Goal: Task Accomplishment & Management: Complete application form

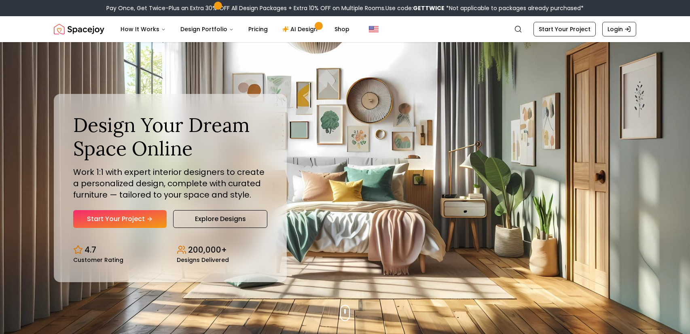
click at [144, 214] on link "Start Your Project" at bounding box center [119, 219] width 93 height 18
click at [213, 218] on link "Explore Designs" at bounding box center [220, 219] width 94 height 18
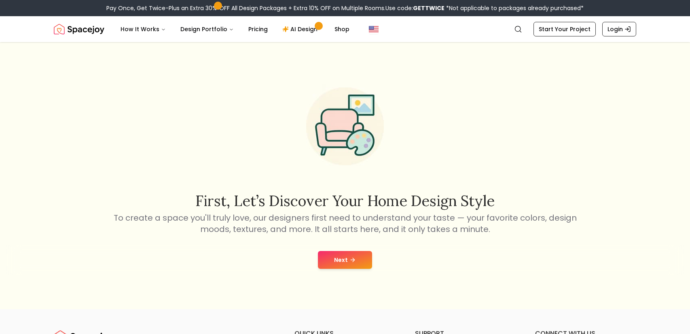
click at [351, 257] on icon at bounding box center [352, 259] width 6 height 6
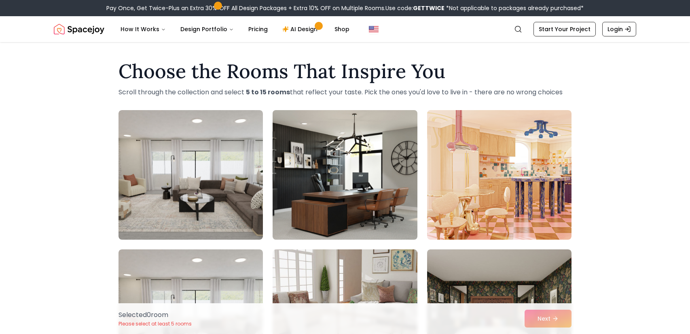
click at [309, 165] on img at bounding box center [345, 175] width 152 height 136
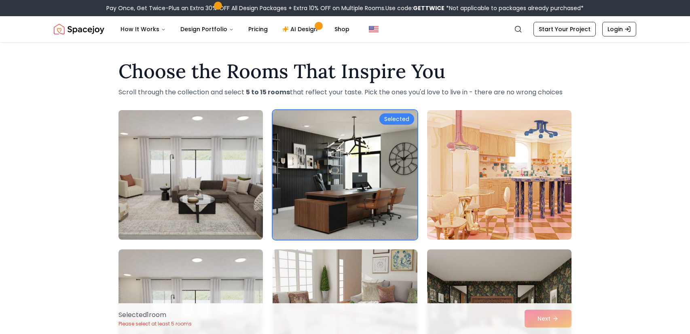
click at [232, 178] on img at bounding box center [191, 175] width 152 height 136
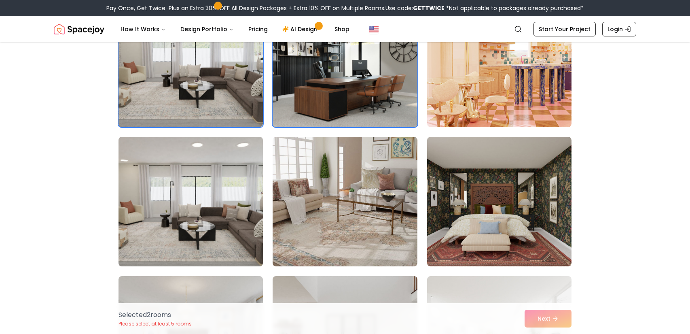
scroll to position [119, 0]
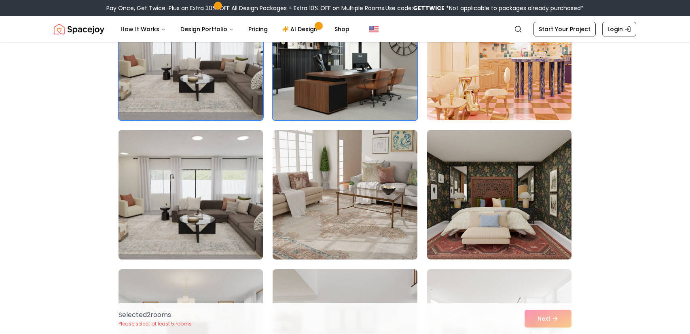
click at [233, 199] on img at bounding box center [191, 195] width 152 height 136
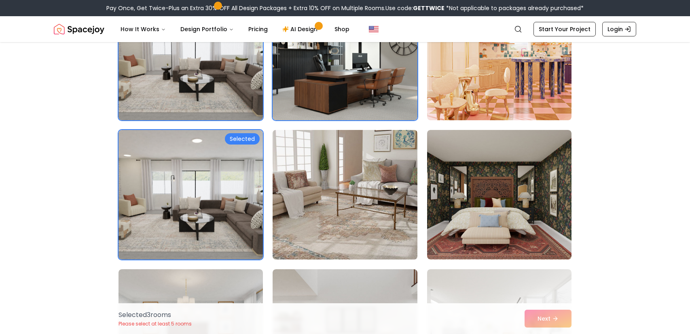
click at [382, 209] on img at bounding box center [345, 195] width 152 height 136
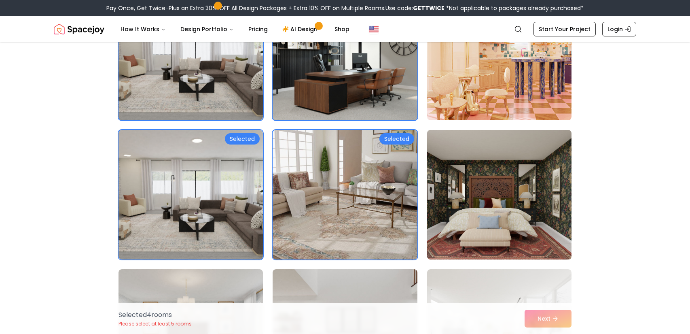
click at [513, 193] on img at bounding box center [499, 195] width 152 height 136
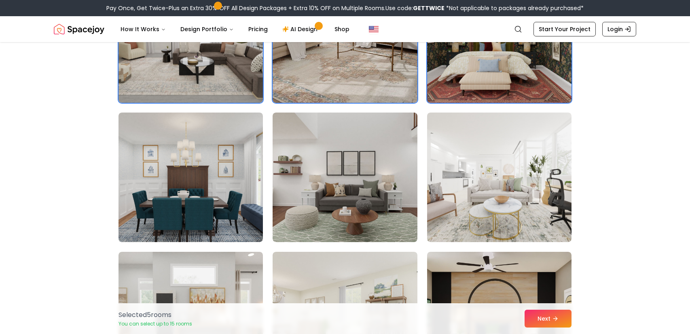
scroll to position [293, 0]
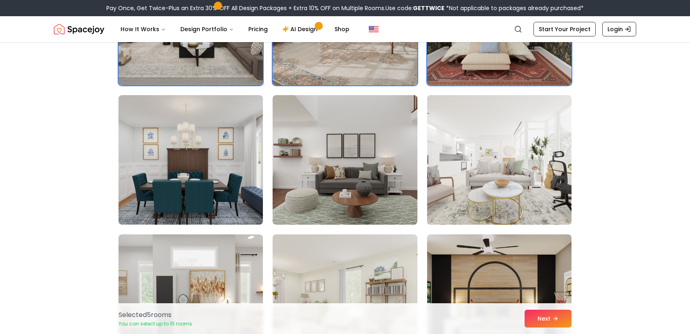
click at [513, 191] on img at bounding box center [499, 160] width 152 height 136
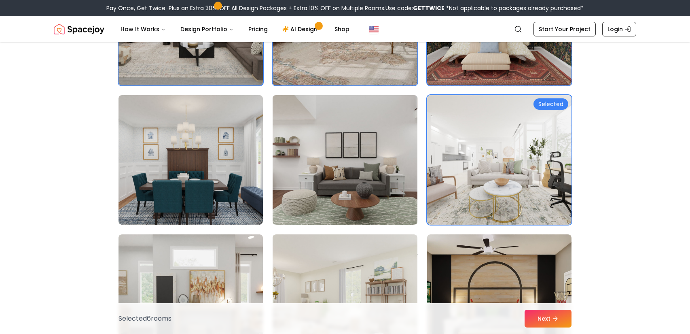
click at [281, 169] on img at bounding box center [345, 160] width 152 height 136
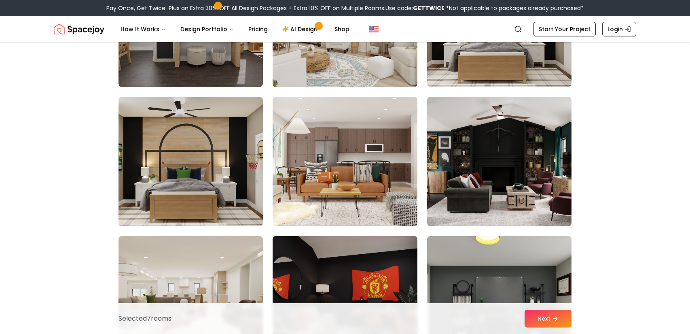
scroll to position [577, 0]
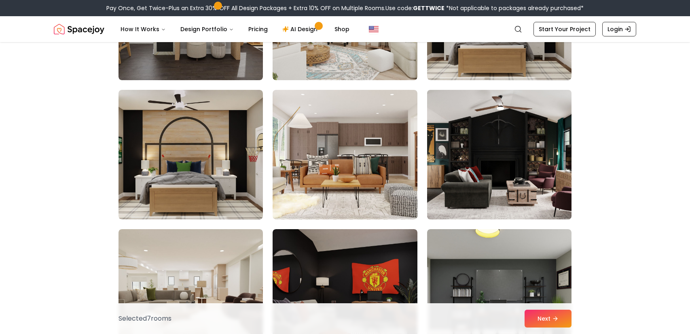
click at [482, 152] on img at bounding box center [499, 155] width 152 height 136
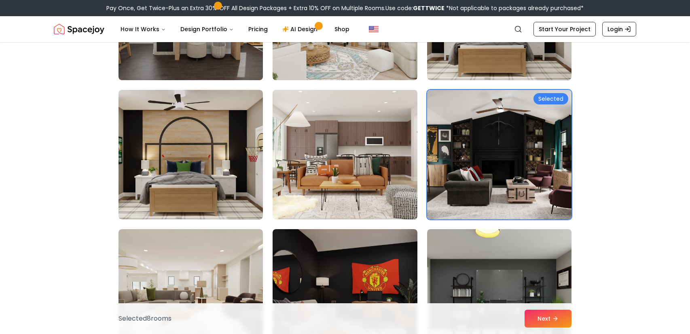
click at [276, 165] on img at bounding box center [345, 155] width 152 height 136
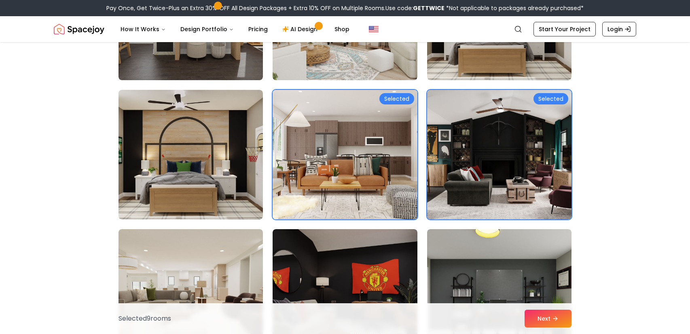
click at [314, 165] on img at bounding box center [345, 155] width 152 height 136
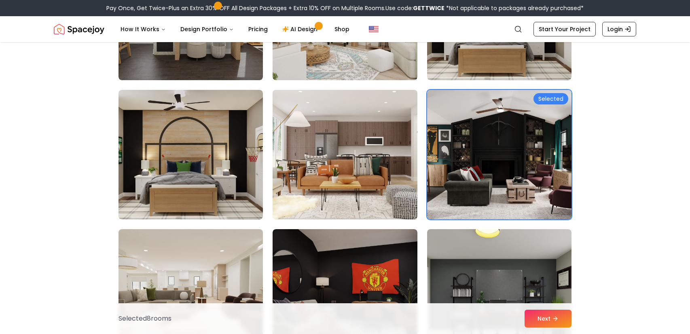
click at [320, 165] on img at bounding box center [345, 155] width 152 height 136
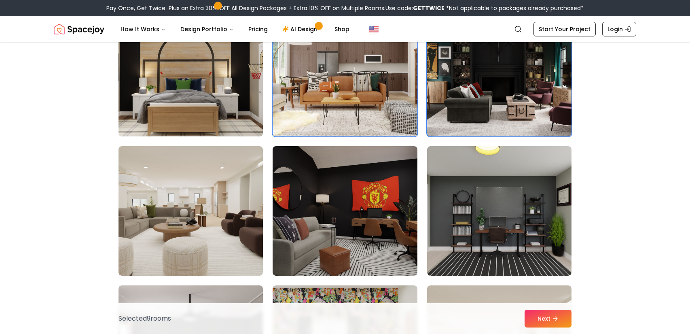
scroll to position [671, 0]
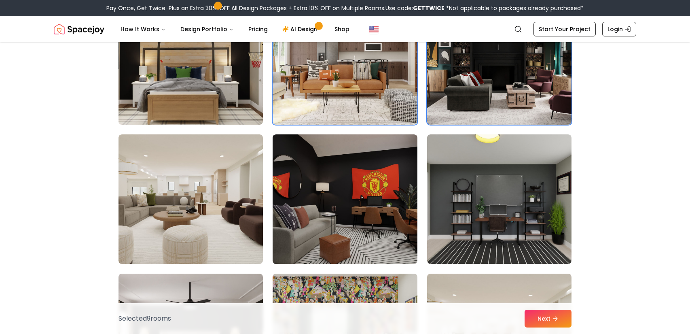
click at [248, 197] on img at bounding box center [191, 198] width 144 height 129
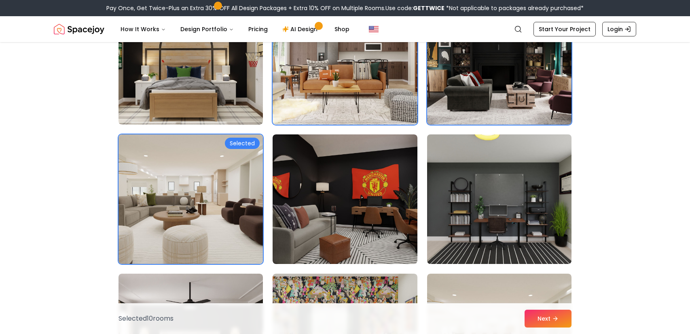
click at [552, 196] on img at bounding box center [499, 199] width 152 height 136
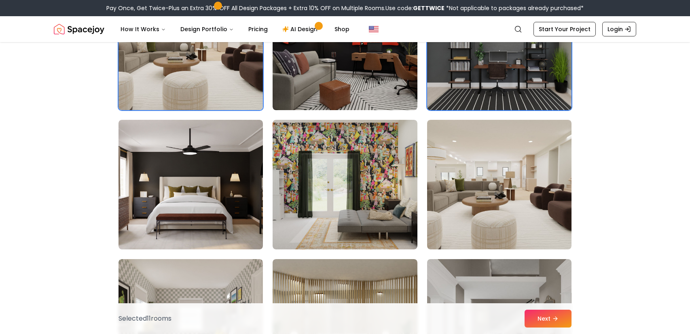
scroll to position [828, 0]
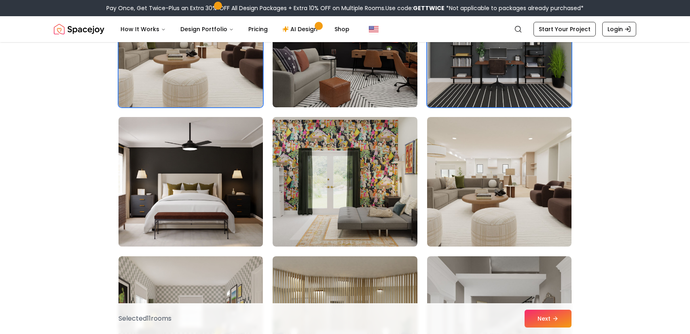
click at [194, 202] on img at bounding box center [191, 182] width 152 height 136
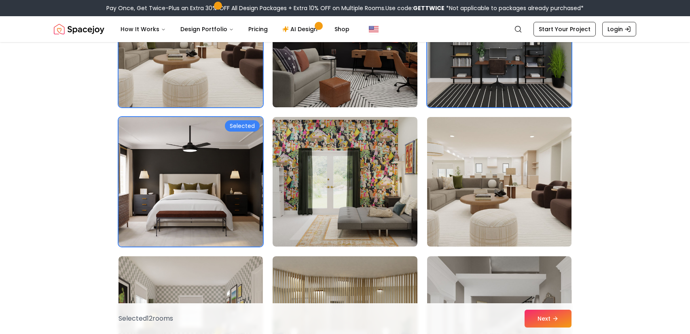
click at [484, 199] on img at bounding box center [499, 182] width 152 height 136
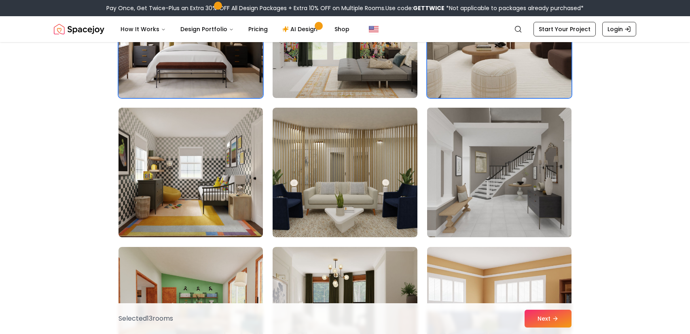
scroll to position [977, 0]
click at [477, 216] on img at bounding box center [499, 172] width 152 height 136
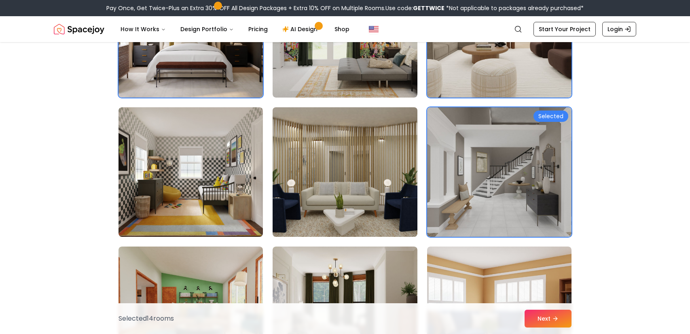
click at [396, 199] on img at bounding box center [345, 172] width 152 height 136
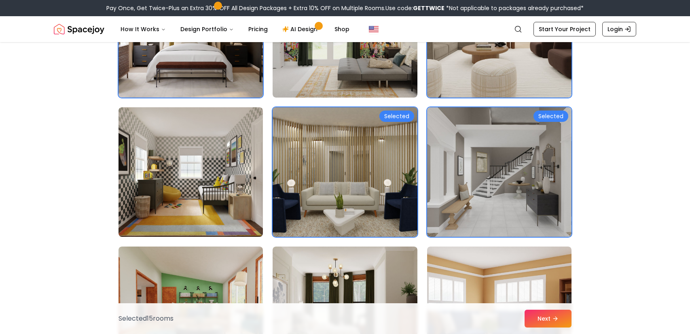
click at [347, 195] on img at bounding box center [345, 172] width 152 height 136
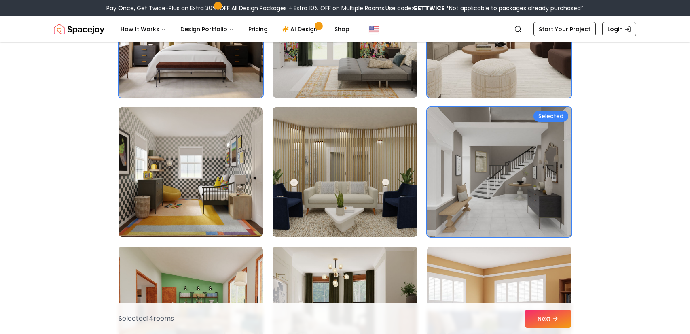
click at [508, 193] on img at bounding box center [499, 172] width 152 height 136
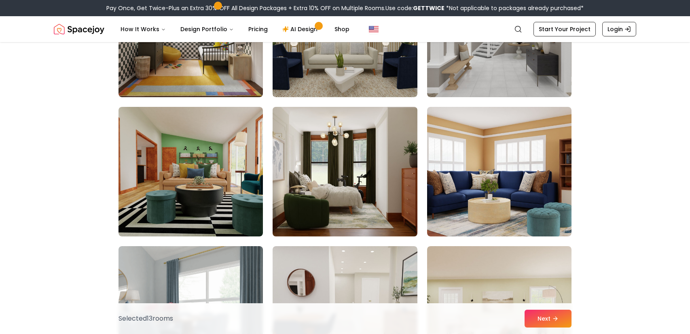
scroll to position [1118, 0]
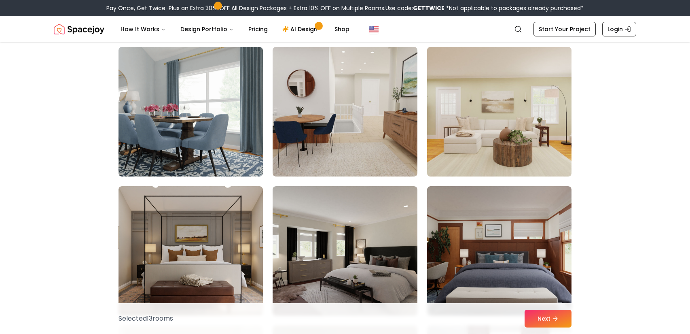
click at [502, 149] on img at bounding box center [499, 112] width 152 height 136
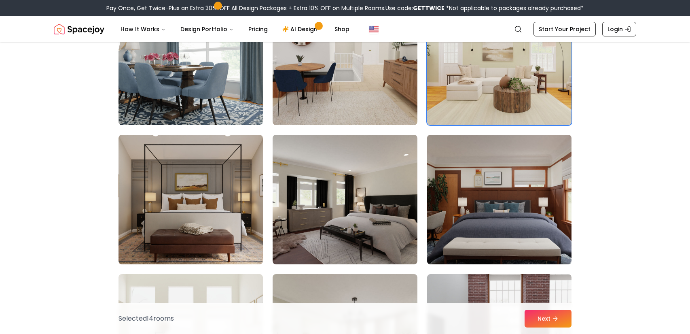
scroll to position [1371, 0]
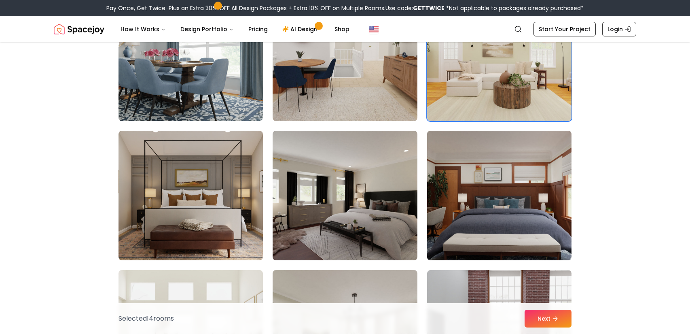
click at [502, 203] on img at bounding box center [499, 195] width 152 height 136
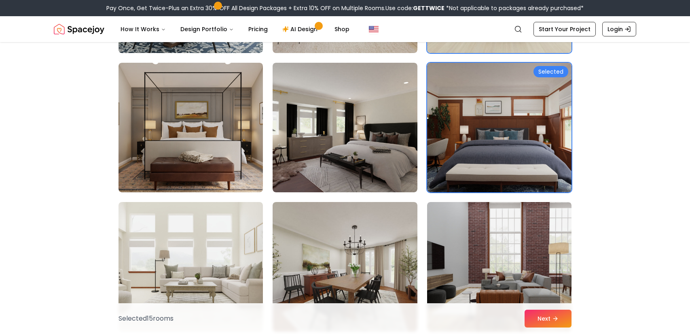
scroll to position [1567, 0]
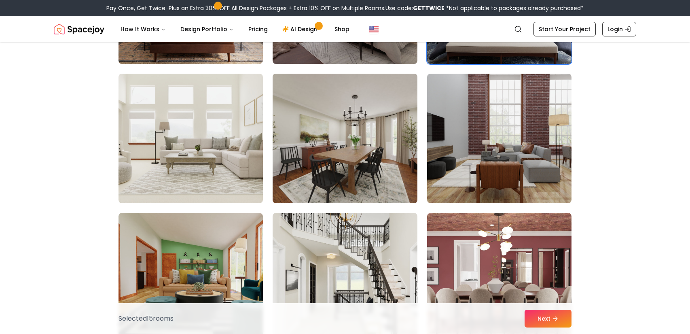
click at [326, 157] on img at bounding box center [345, 138] width 152 height 136
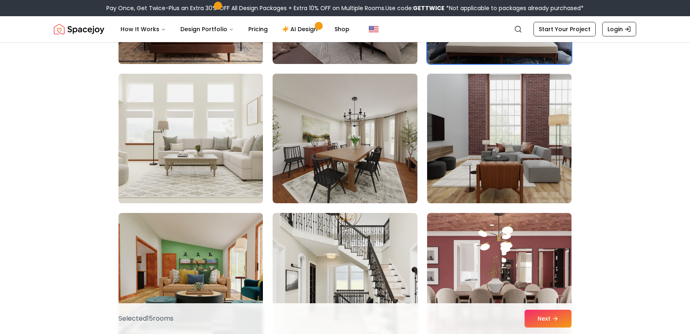
click at [167, 150] on img at bounding box center [191, 138] width 152 height 136
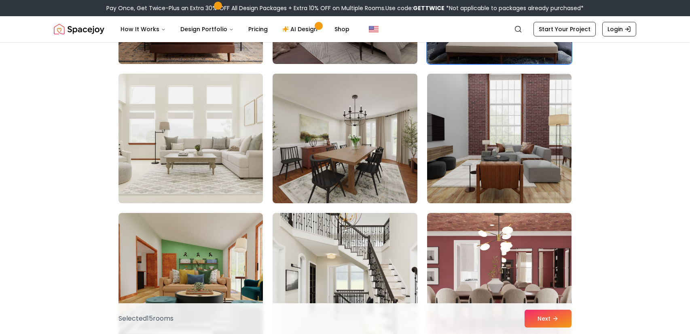
click at [333, 139] on img at bounding box center [345, 138] width 152 height 136
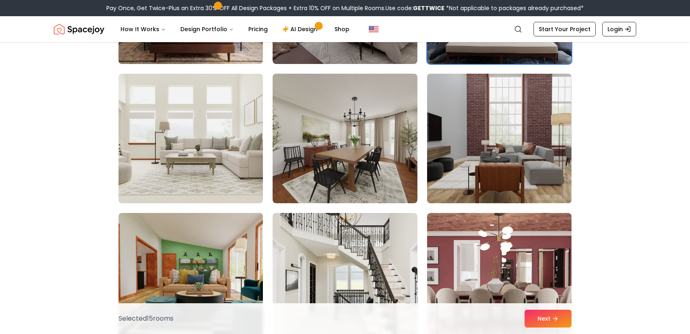
click at [465, 138] on img at bounding box center [499, 138] width 152 height 136
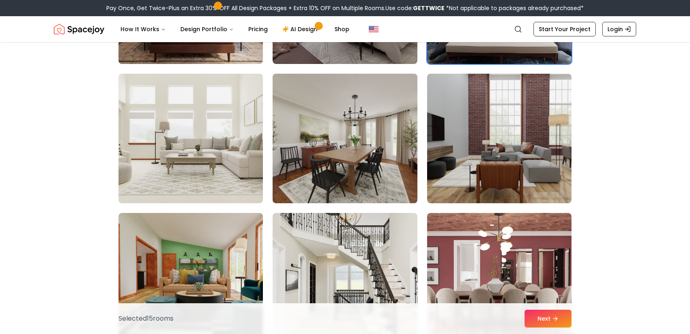
click at [279, 143] on img at bounding box center [345, 138] width 152 height 136
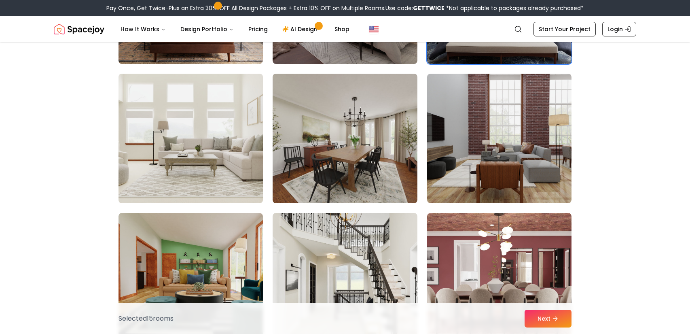
click at [184, 143] on img at bounding box center [191, 138] width 152 height 136
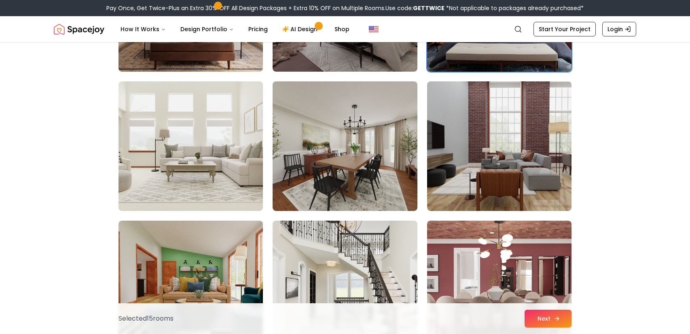
click at [550, 325] on button "Next" at bounding box center [548, 318] width 47 height 18
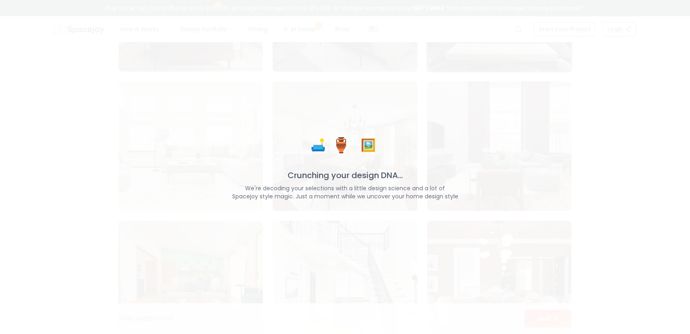
click at [367, 166] on div "🛋️ 🏺 🖼️ Crunching your design DNA... We're decoding your selections with a litt…" at bounding box center [345, 167] width 345 height 66
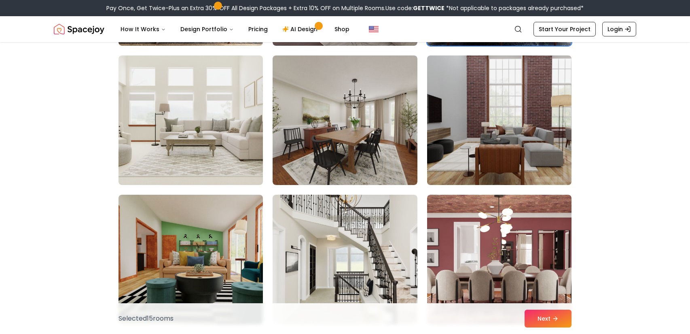
scroll to position [1559, 0]
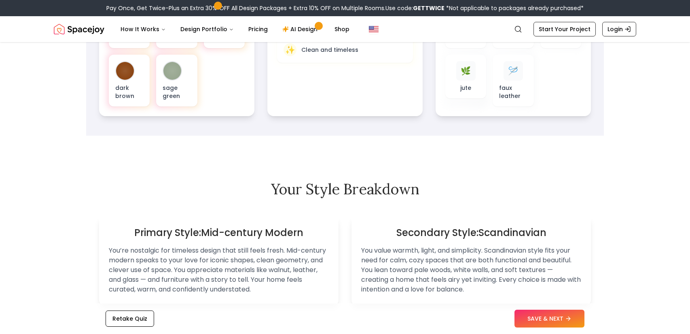
scroll to position [254, 0]
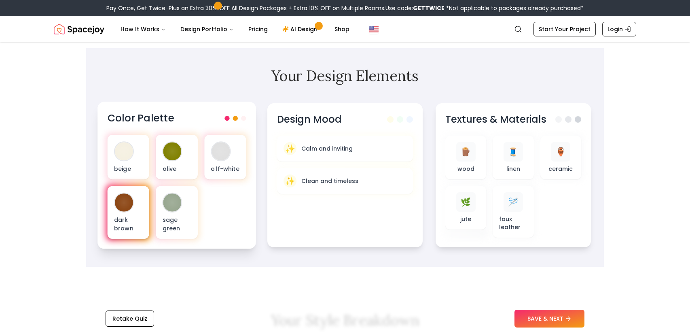
click at [140, 202] on div "dark brown" at bounding box center [129, 212] width 42 height 53
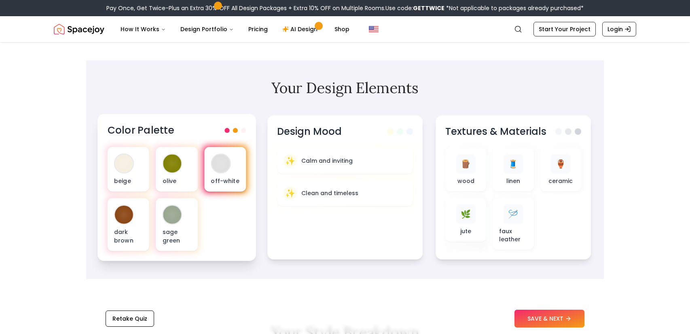
scroll to position [242, 0]
click at [232, 131] on div at bounding box center [234, 130] width 21 height 5
click at [233, 131] on span at bounding box center [235, 130] width 5 height 5
click at [241, 131] on span at bounding box center [243, 130] width 5 height 5
click at [221, 171] on div at bounding box center [221, 164] width 18 height 18
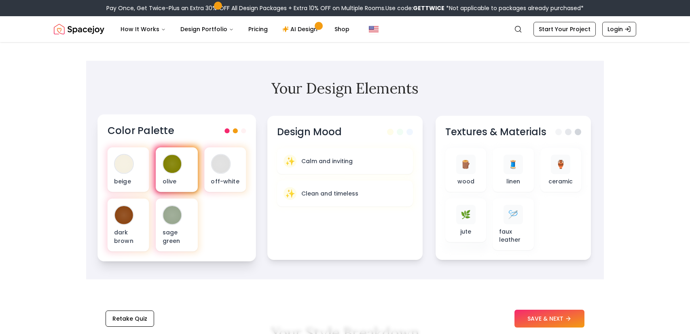
click at [195, 172] on div "olive" at bounding box center [177, 169] width 42 height 44
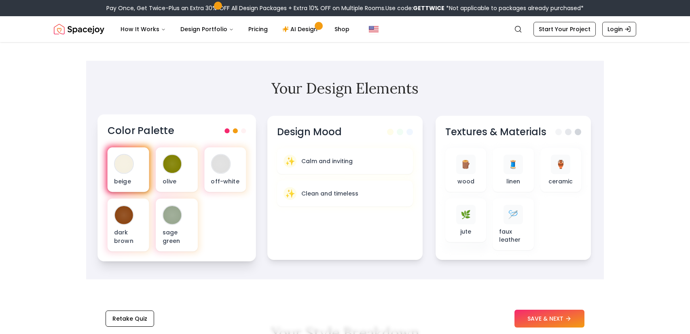
click at [132, 172] on div "beige" at bounding box center [129, 169] width 42 height 44
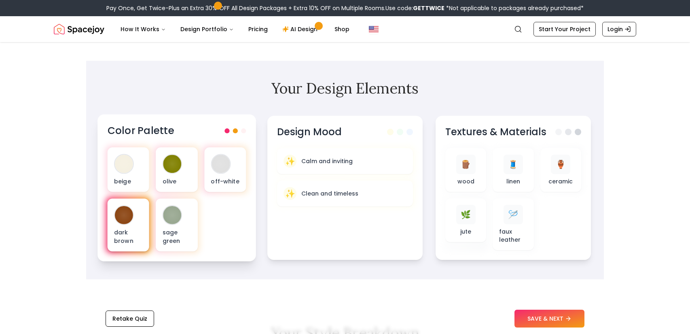
drag, startPoint x: 120, startPoint y: 198, endPoint x: 148, endPoint y: 219, distance: 34.6
click at [128, 200] on div "dark brown" at bounding box center [129, 225] width 42 height 53
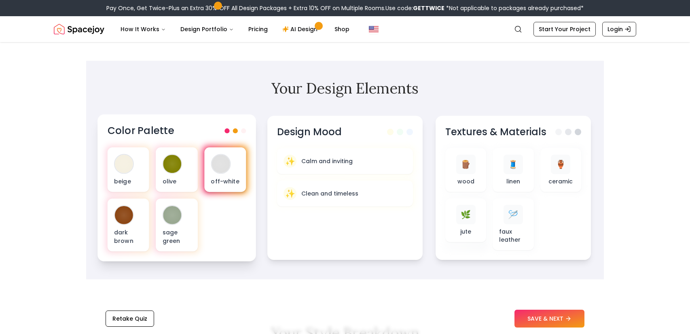
click at [221, 182] on p "off-white" at bounding box center [225, 181] width 29 height 8
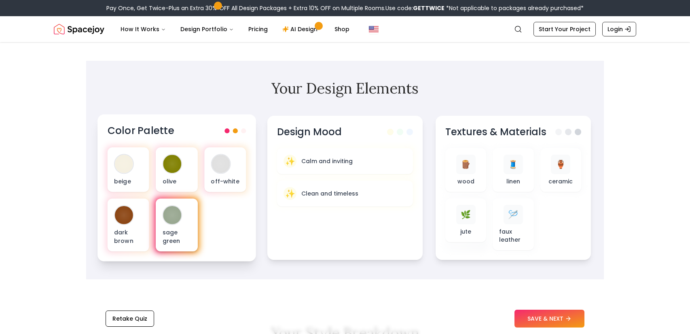
click at [190, 225] on div "sage green" at bounding box center [177, 225] width 42 height 53
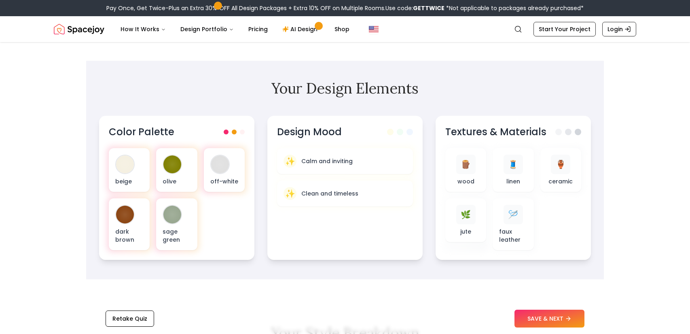
drag, startPoint x: 95, startPoint y: 227, endPoint x: 96, endPoint y: 194, distance: 33.6
click at [95, 224] on section "Your Design Elements Color Palette beige olive off-white dark brown sage green …" at bounding box center [345, 170] width 518 height 218
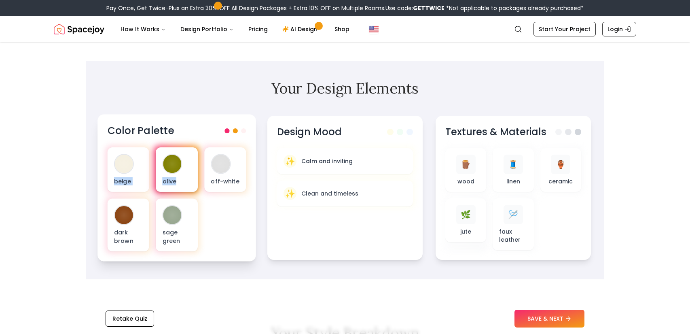
drag, startPoint x: 114, startPoint y: 176, endPoint x: 194, endPoint y: 174, distance: 79.7
click at [194, 174] on div "beige olive off-white dark brown sage green" at bounding box center [177, 199] width 139 height 104
click at [153, 163] on div "beige olive off-white dark brown sage green" at bounding box center [177, 199] width 139 height 104
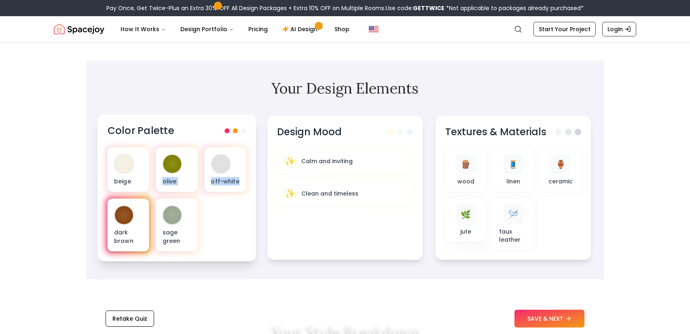
drag, startPoint x: 133, startPoint y: 192, endPoint x: 133, endPoint y: 219, distance: 27.1
click at [135, 197] on div "beige olive off-white dark brown sage green" at bounding box center [177, 199] width 139 height 104
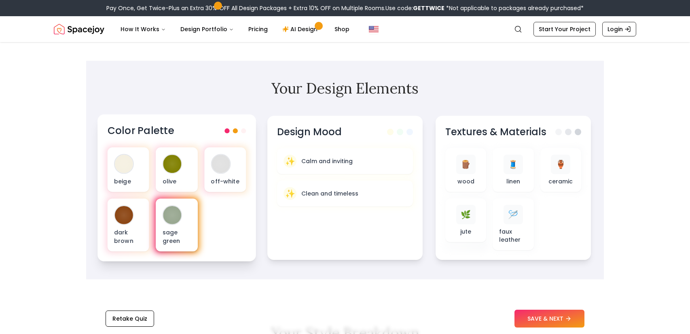
drag, startPoint x: 182, startPoint y: 222, endPoint x: 187, endPoint y: 222, distance: 4.4
click at [187, 222] on div "sage green" at bounding box center [177, 225] width 42 height 53
click at [227, 127] on div "Color Palette" at bounding box center [177, 130] width 139 height 13
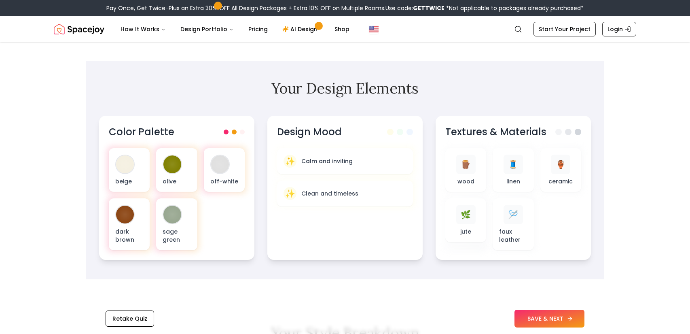
click at [544, 318] on button "SAVE & NEXT" at bounding box center [549, 318] width 70 height 18
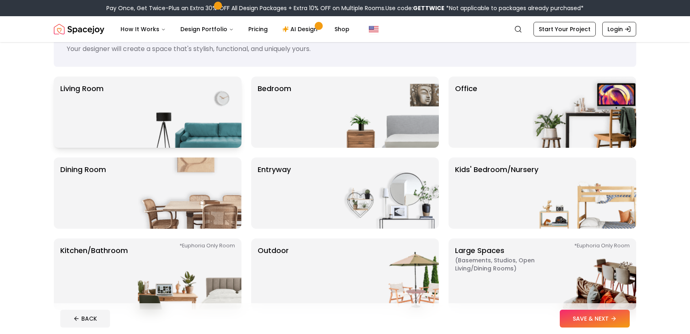
scroll to position [36, 0]
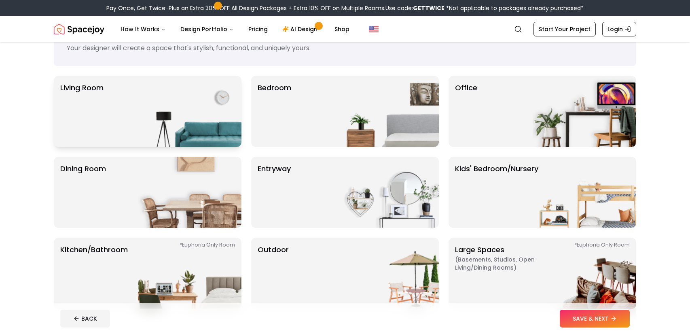
click at [170, 102] on img at bounding box center [190, 111] width 104 height 71
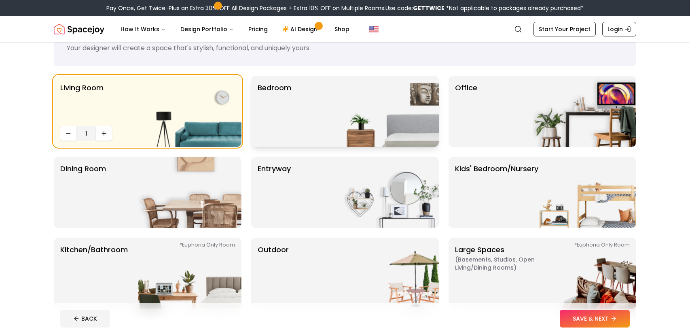
click at [389, 119] on img at bounding box center [387, 111] width 104 height 71
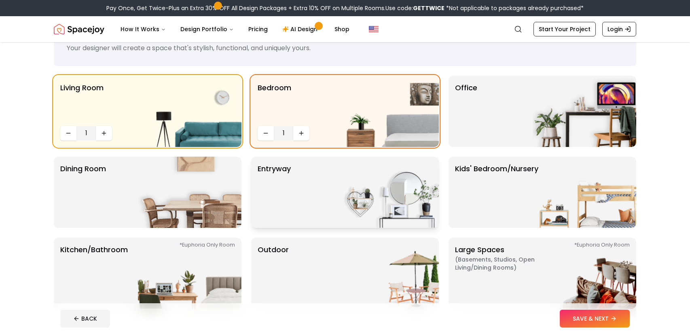
click at [306, 189] on div "entryway" at bounding box center [345, 192] width 188 height 71
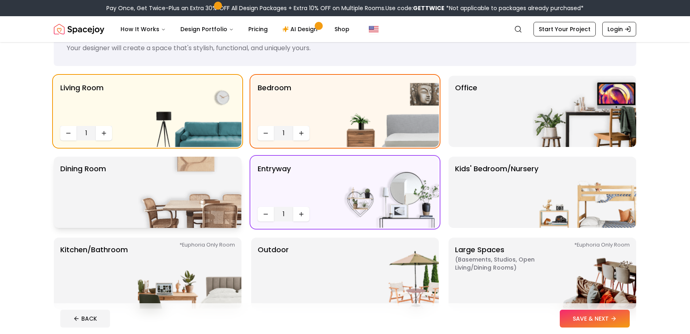
click at [155, 192] on img at bounding box center [190, 192] width 104 height 71
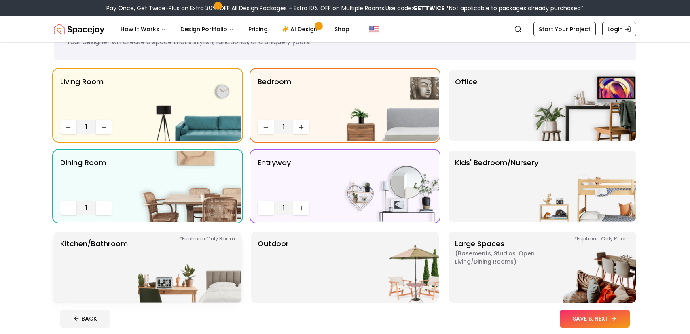
scroll to position [84, 0]
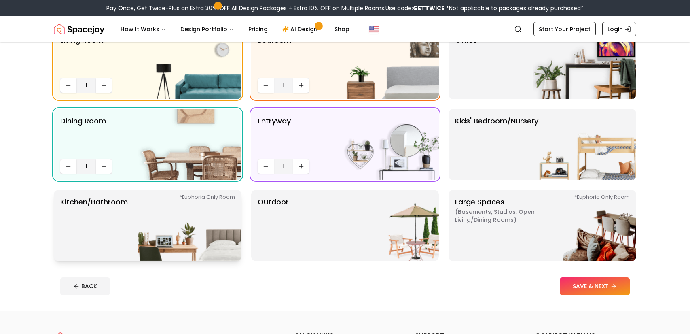
click at [180, 226] on img at bounding box center [190, 225] width 104 height 71
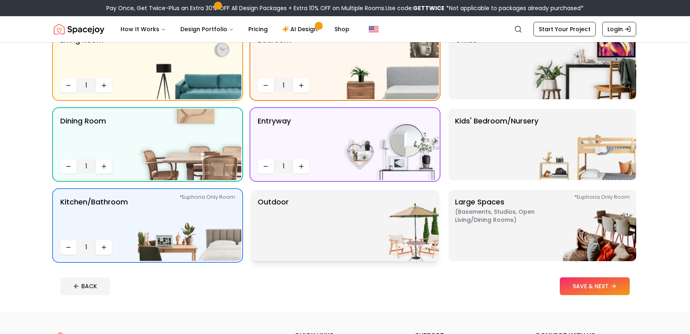
click at [388, 237] on img at bounding box center [387, 225] width 104 height 71
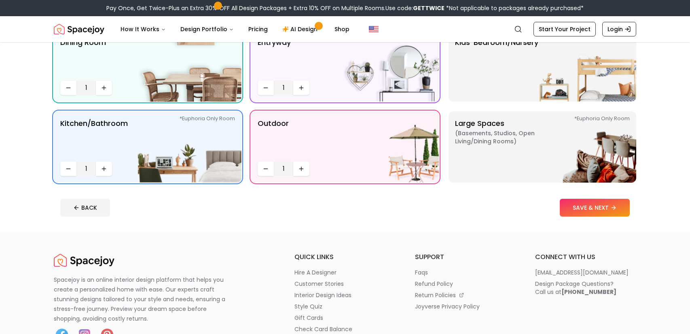
scroll to position [186, 0]
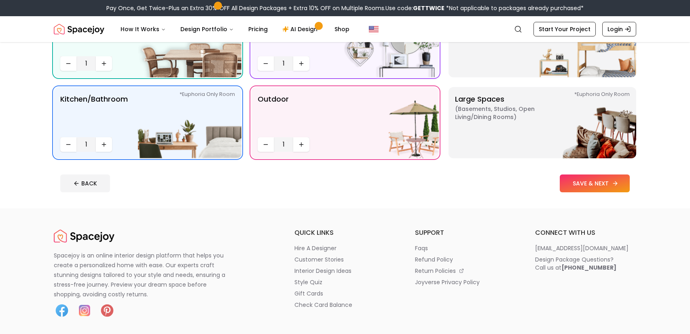
click at [608, 181] on button "SAVE & NEXT" at bounding box center [595, 183] width 70 height 18
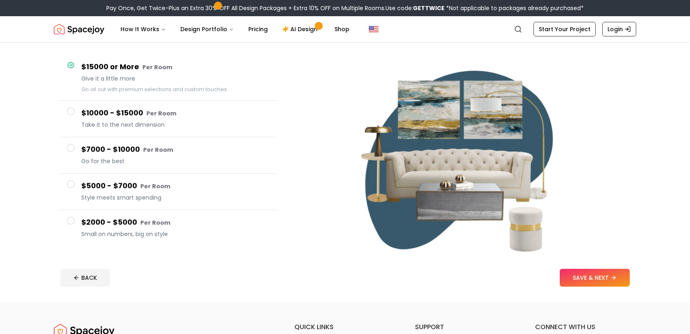
scroll to position [44, 0]
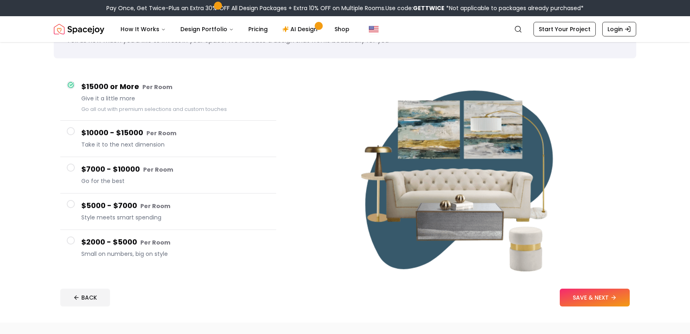
click at [85, 84] on h4 "$15000 or More Per Room" at bounding box center [175, 87] width 188 height 12
click at [76, 89] on button "$15000 or More Per Room Give it a little more Go all out with premium selection…" at bounding box center [168, 97] width 216 height 46
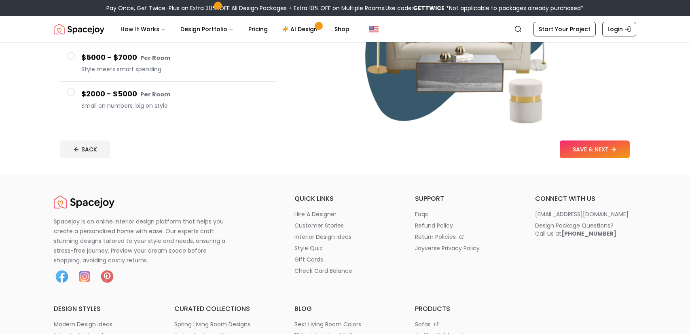
scroll to position [195, 0]
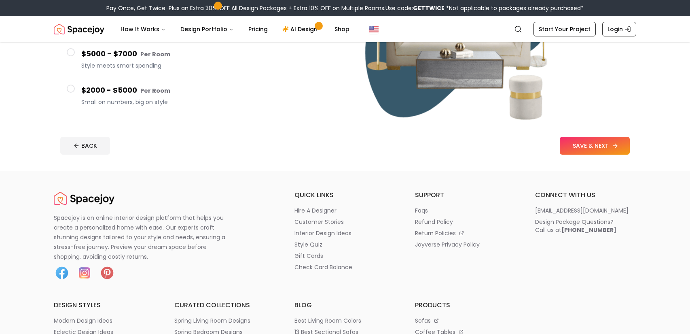
click at [590, 144] on button "SAVE & NEXT" at bounding box center [595, 146] width 70 height 18
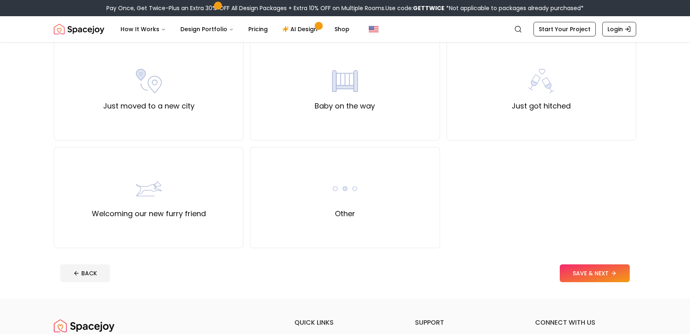
scroll to position [295, 0]
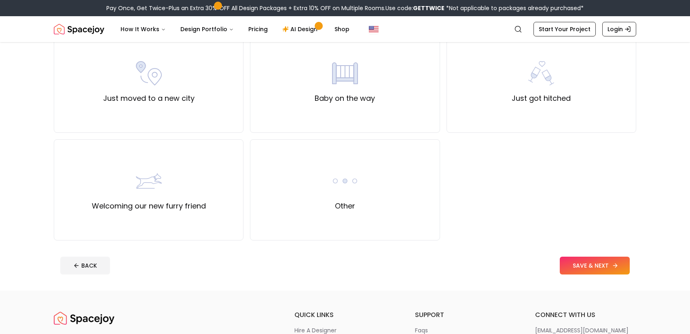
click at [578, 262] on button "SAVE & NEXT" at bounding box center [595, 265] width 70 height 18
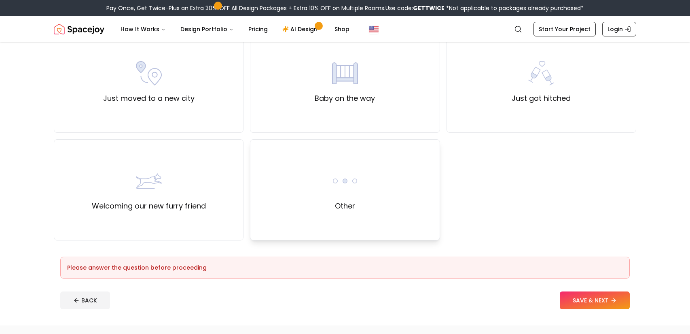
click at [347, 147] on div "Other" at bounding box center [345, 189] width 190 height 101
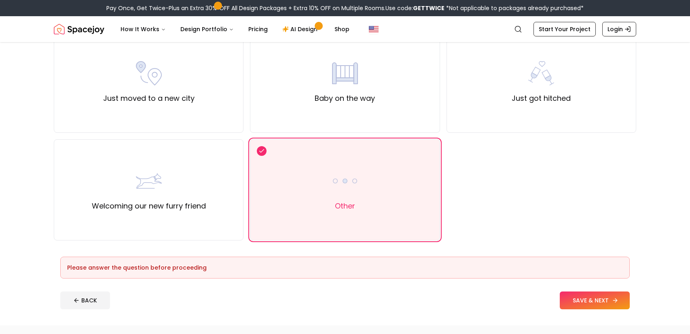
click at [599, 305] on button "SAVE & NEXT" at bounding box center [595, 300] width 70 height 18
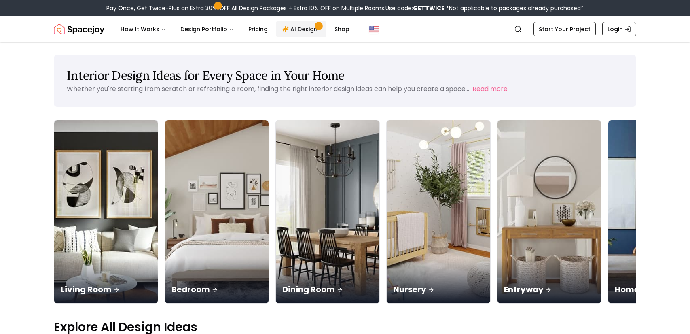
click at [317, 25] on span "Main" at bounding box center [319, 26] width 4 height 4
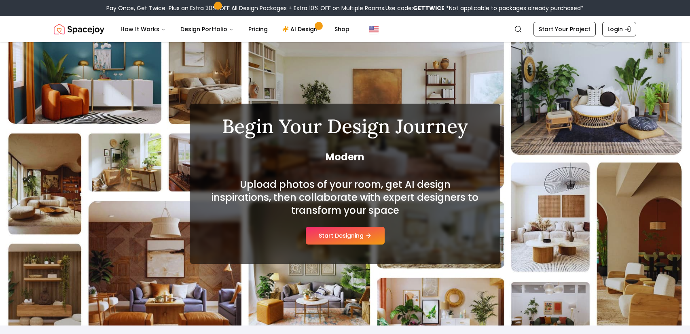
scroll to position [4, 0]
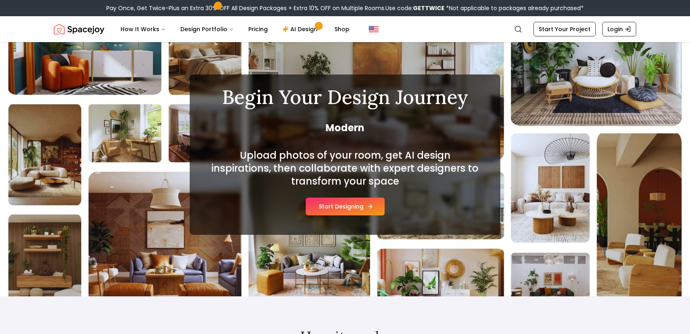
click at [341, 201] on button "Start Designing" at bounding box center [345, 206] width 79 height 18
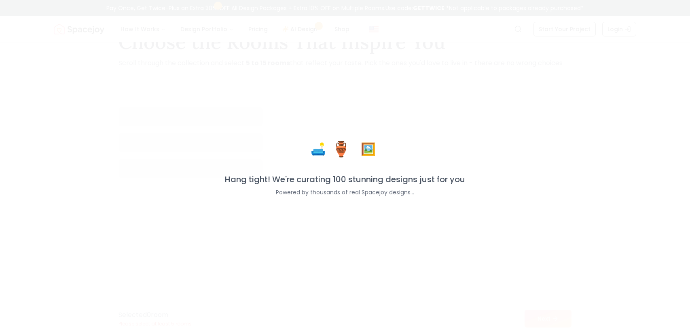
scroll to position [42, 0]
